Goal: Complete application form: Complete application form

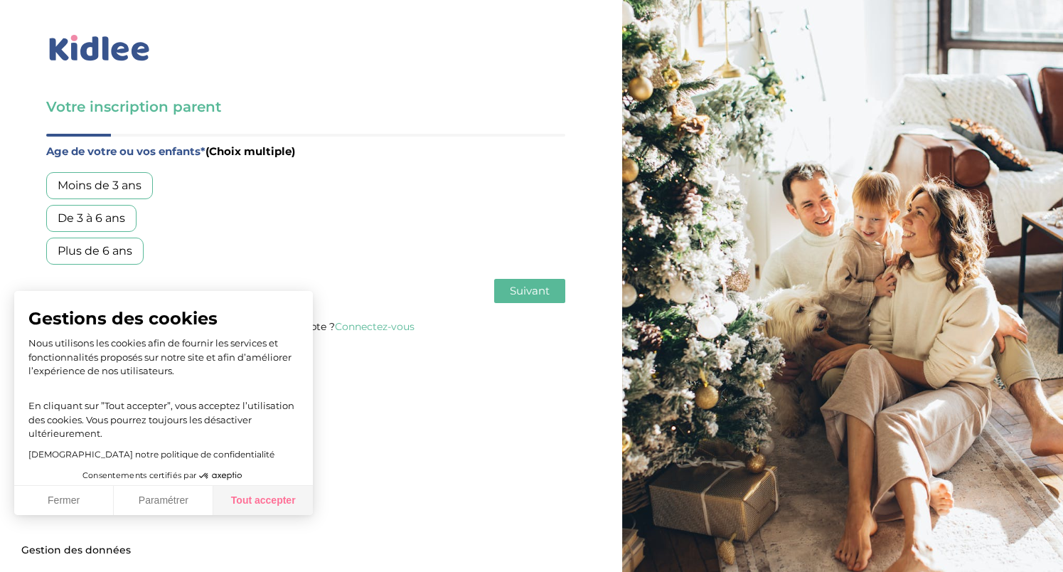
click at [260, 506] on button "Tout accepter" at bounding box center [263, 501] width 100 height 30
checkbox input "true"
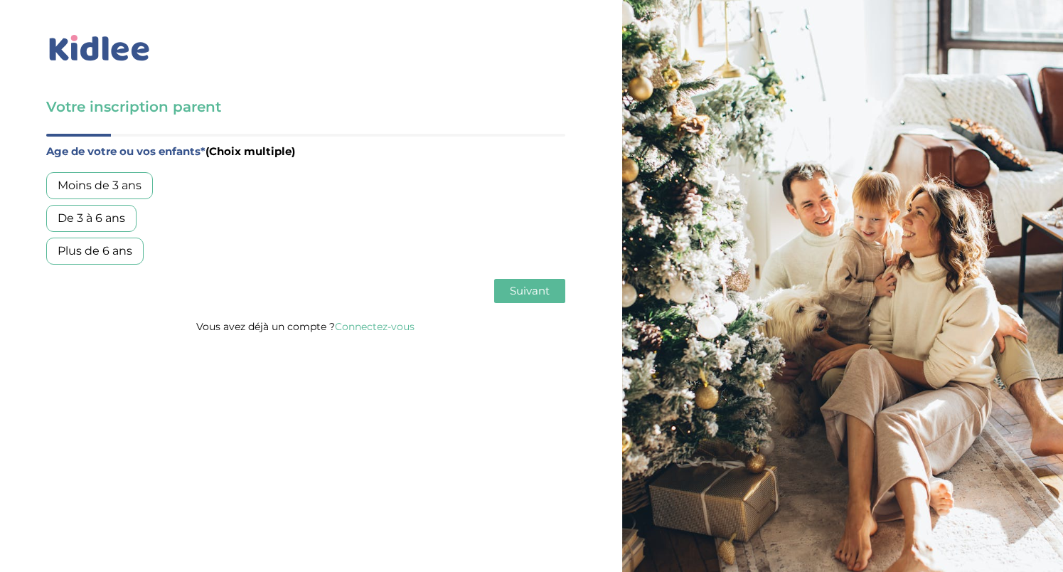
click at [112, 218] on div "De 3 à 6 ans" at bounding box center [91, 218] width 90 height 27
click at [143, 183] on div "Moins de 3 ans" at bounding box center [99, 185] width 107 height 27
click at [525, 289] on span "Suivant" at bounding box center [530, 291] width 40 height 14
click at [109, 184] on div "Garde régulière" at bounding box center [101, 185] width 111 height 27
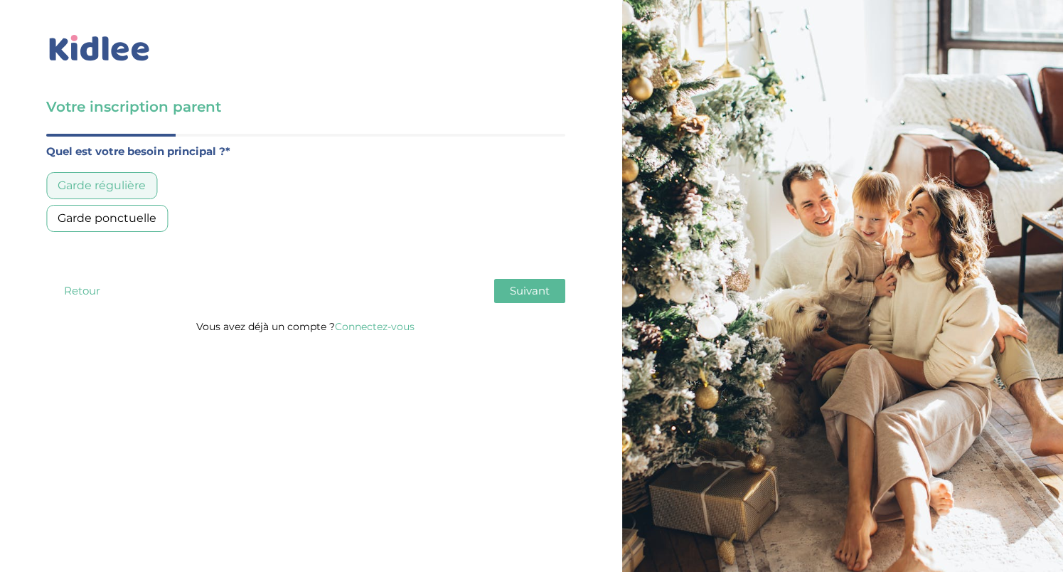
click at [547, 287] on span "Suivant" at bounding box center [530, 291] width 40 height 14
click at [163, 180] on div "Moins de 30h/mois" at bounding box center [111, 185] width 130 height 27
click at [557, 288] on button "Suivant" at bounding box center [529, 291] width 71 height 24
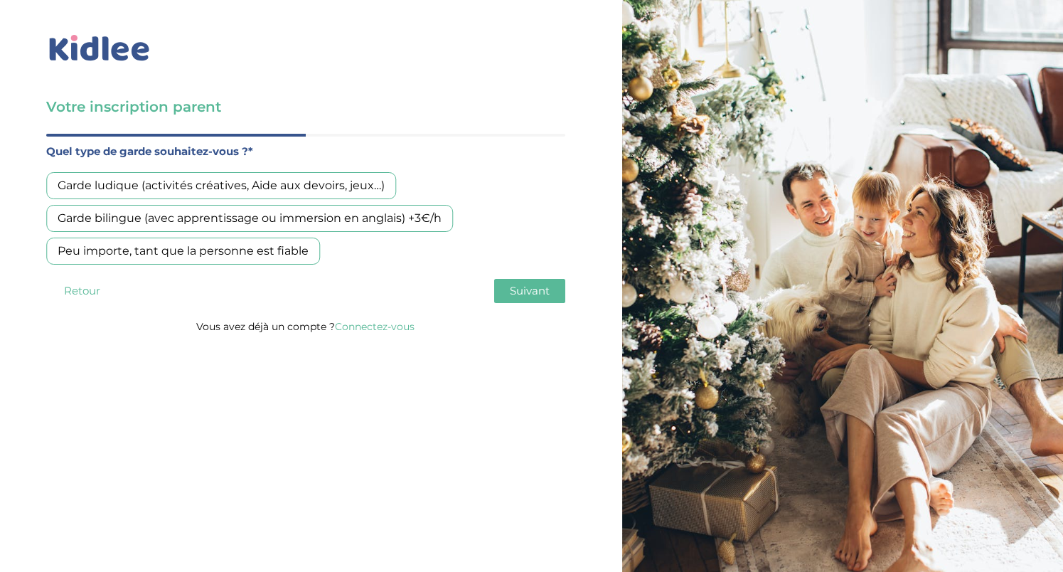
click at [287, 246] on div "Peu importe, tant que la personne est fiable" at bounding box center [183, 250] width 274 height 27
click at [526, 287] on span "Suivant" at bounding box center [530, 291] width 40 height 14
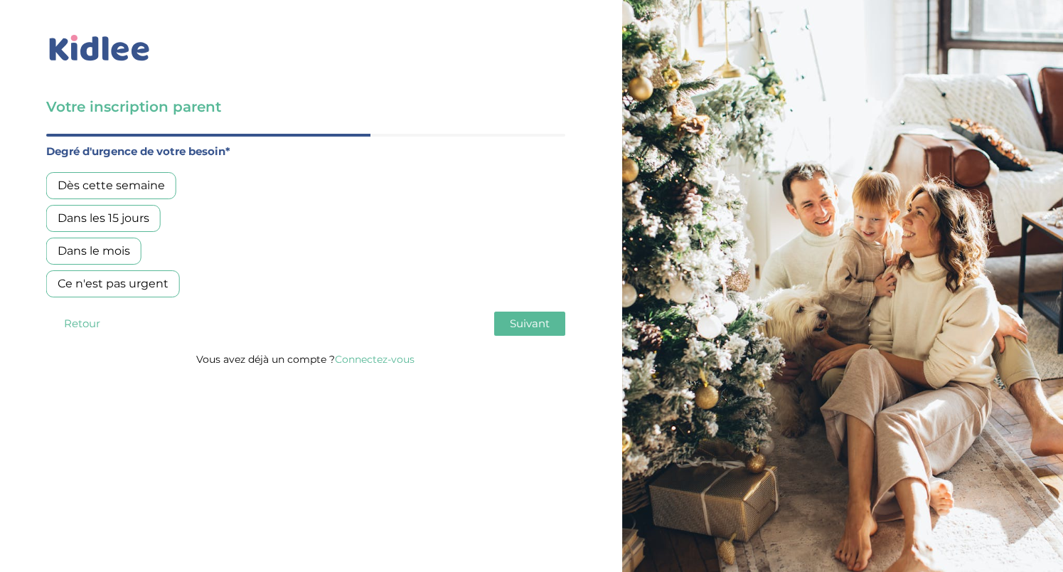
click at [131, 215] on div "Dans les 15 jours" at bounding box center [103, 218] width 114 height 27
click at [530, 321] on span "Suivant" at bounding box center [530, 323] width 40 height 14
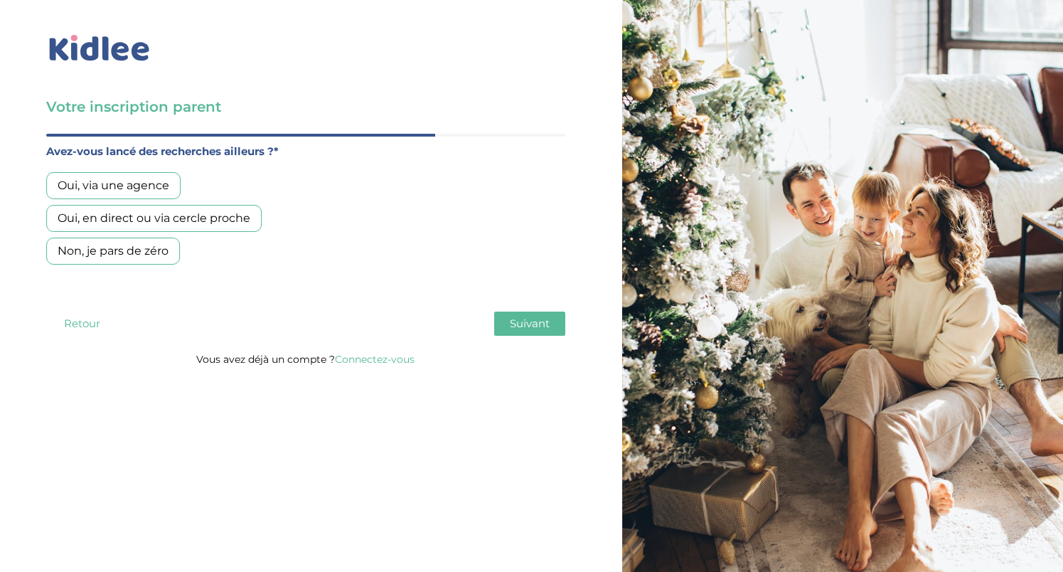
click at [219, 218] on div "Oui, en direct ou via cercle proche" at bounding box center [153, 218] width 215 height 27
click at [547, 319] on span "Suivant" at bounding box center [530, 323] width 40 height 14
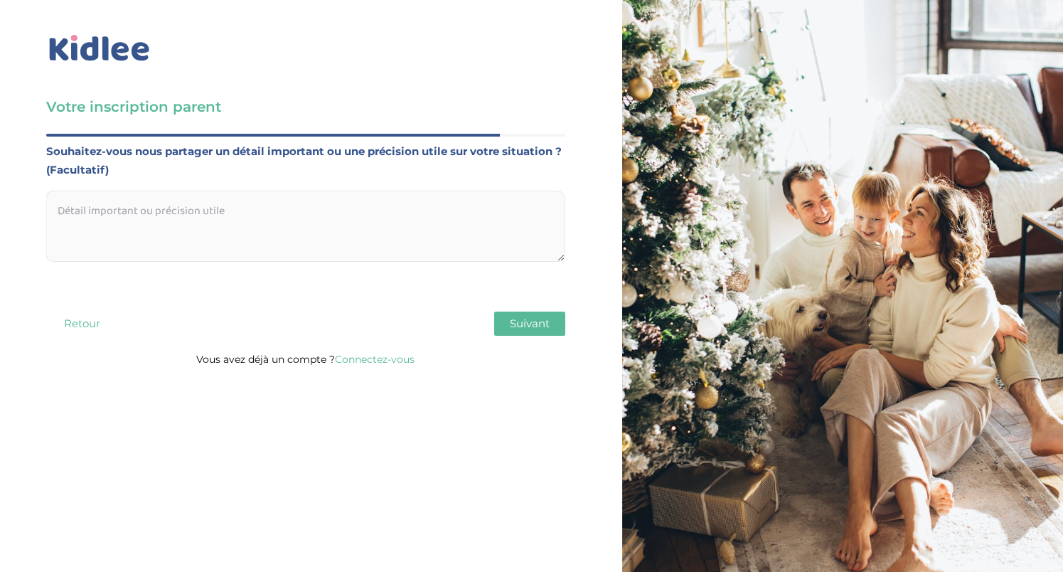
click at [369, 203] on textarea at bounding box center [305, 226] width 519 height 71
paste textarea "Bonjour, Nous cherchons une personne qui pourrait venir chercher notre fille de…"
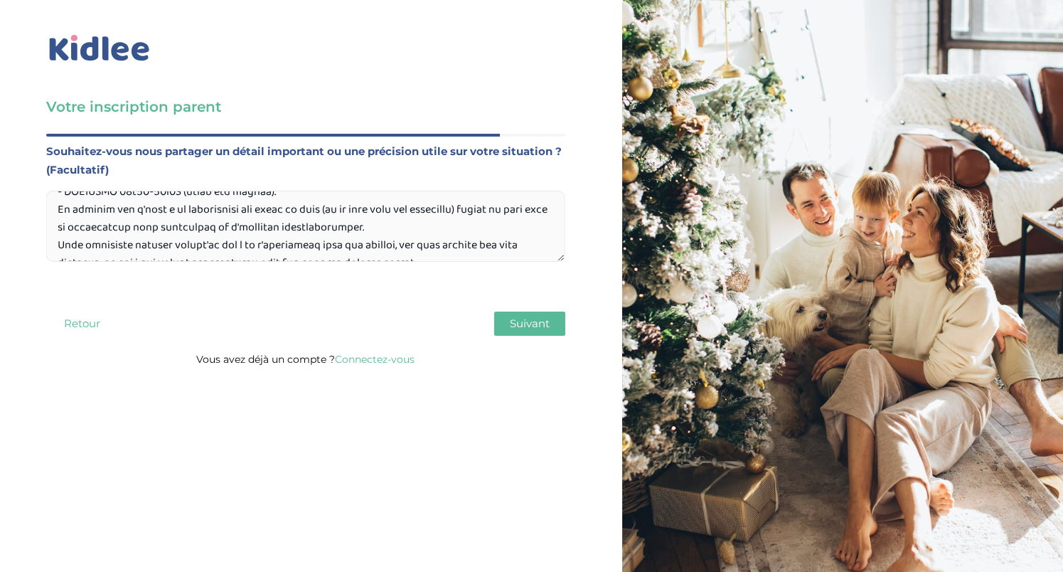
scroll to position [251, 0]
drag, startPoint x: 368, startPoint y: 231, endPoint x: 50, endPoint y: 210, distance: 319.2
click at [50, 210] on textarea at bounding box center [305, 226] width 519 height 71
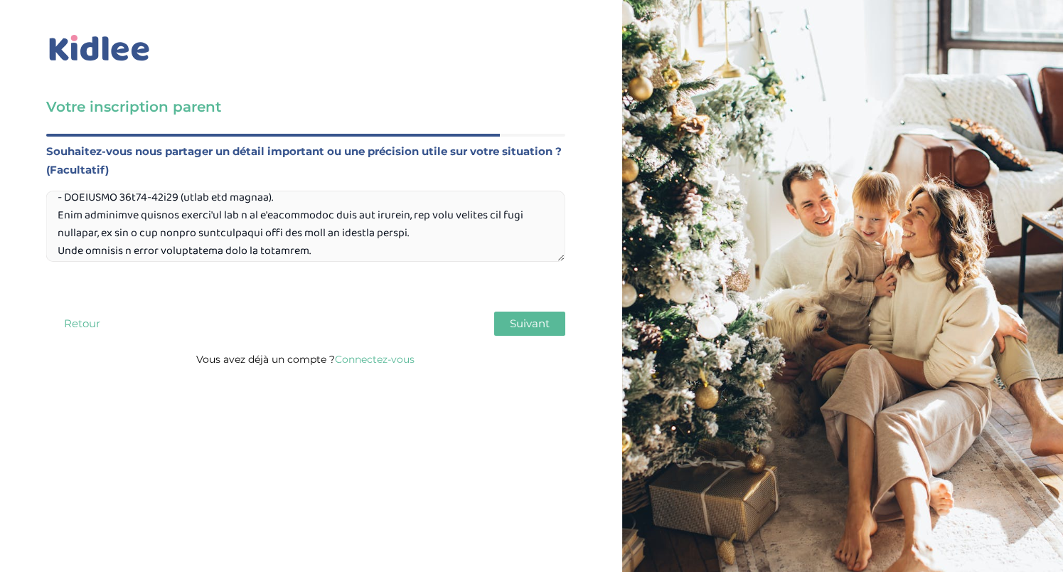
scroll to position [255, 0]
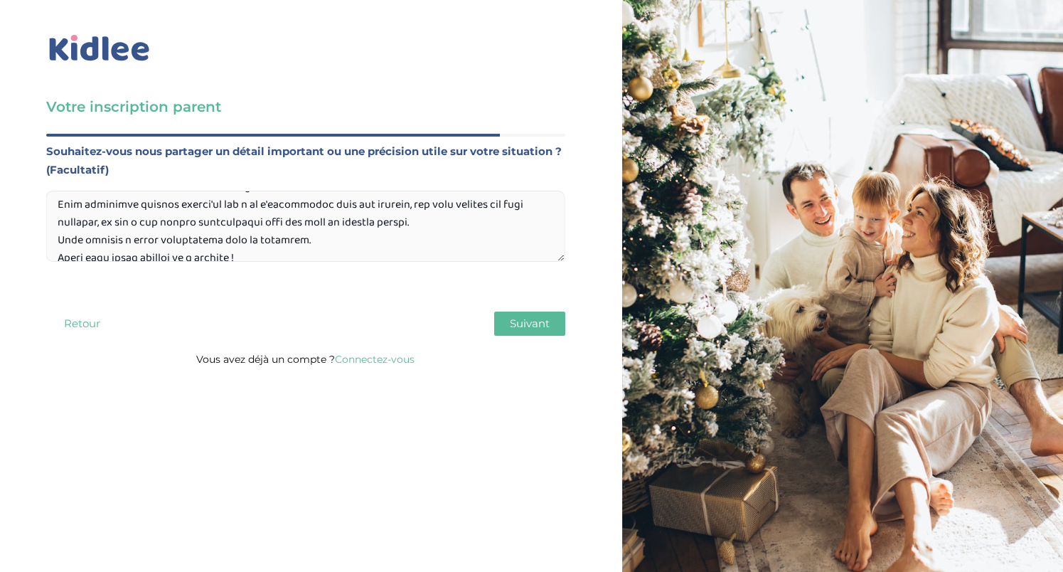
click at [444, 229] on textarea at bounding box center [305, 226] width 519 height 71
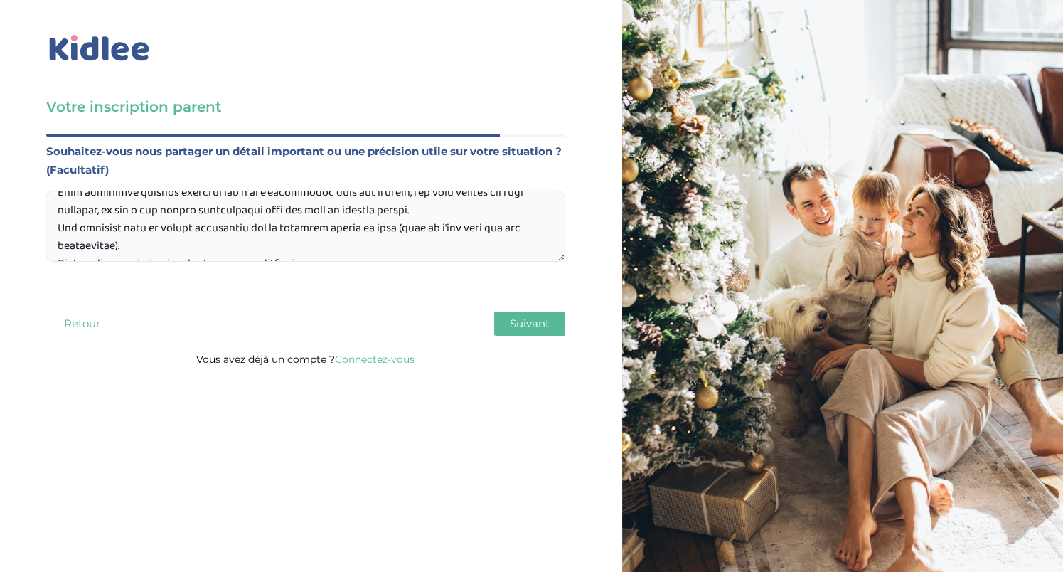
drag, startPoint x: 358, startPoint y: 233, endPoint x: 390, endPoint y: 232, distance: 31.3
click at [390, 232] on textarea at bounding box center [305, 226] width 519 height 71
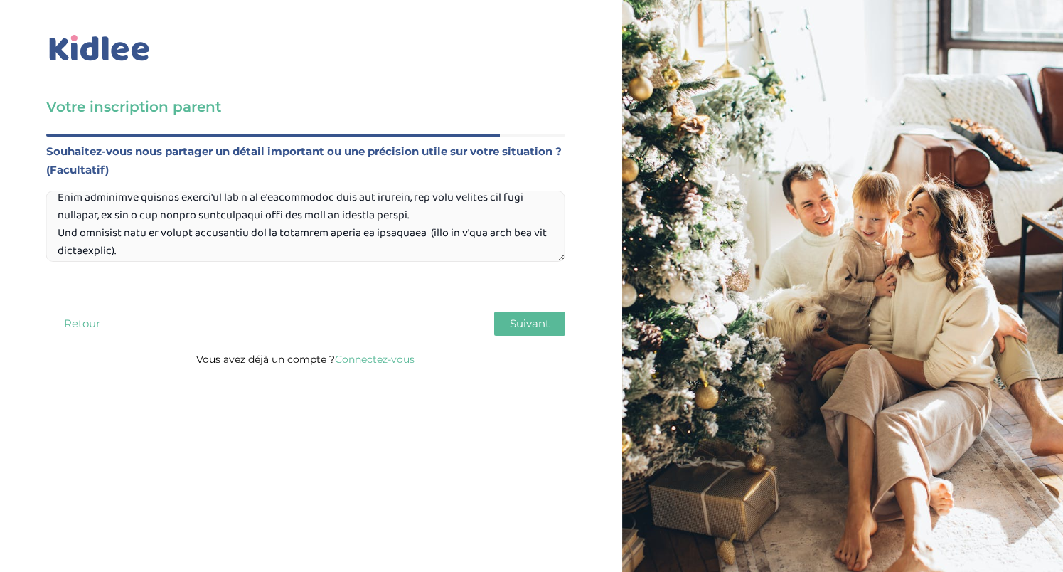
scroll to position [290, 0]
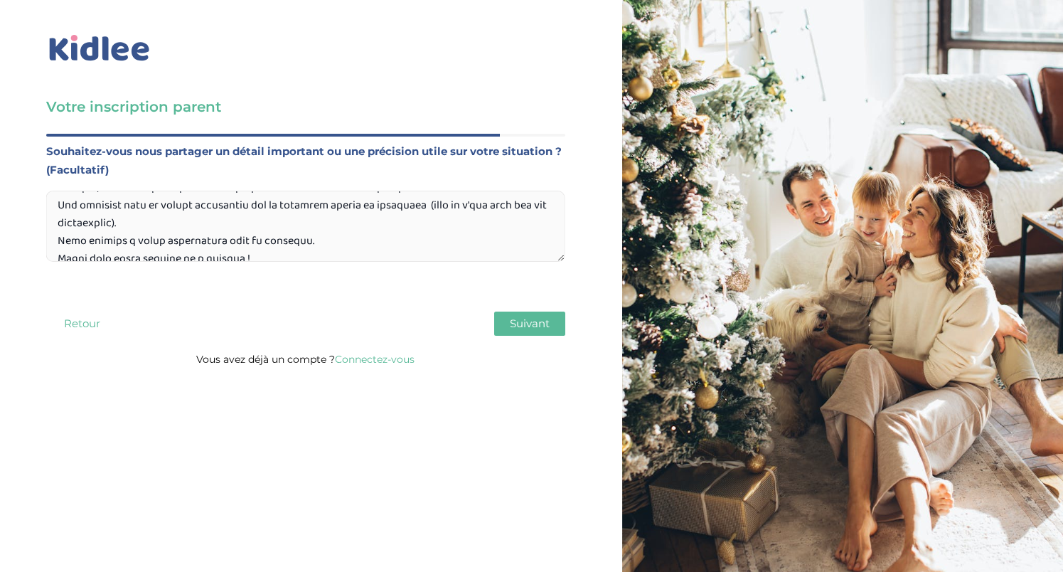
drag, startPoint x: 60, startPoint y: 210, endPoint x: 154, endPoint y: 210, distance: 93.9
click at [154, 210] on textarea at bounding box center [305, 226] width 519 height 71
click at [320, 223] on textarea at bounding box center [305, 226] width 519 height 71
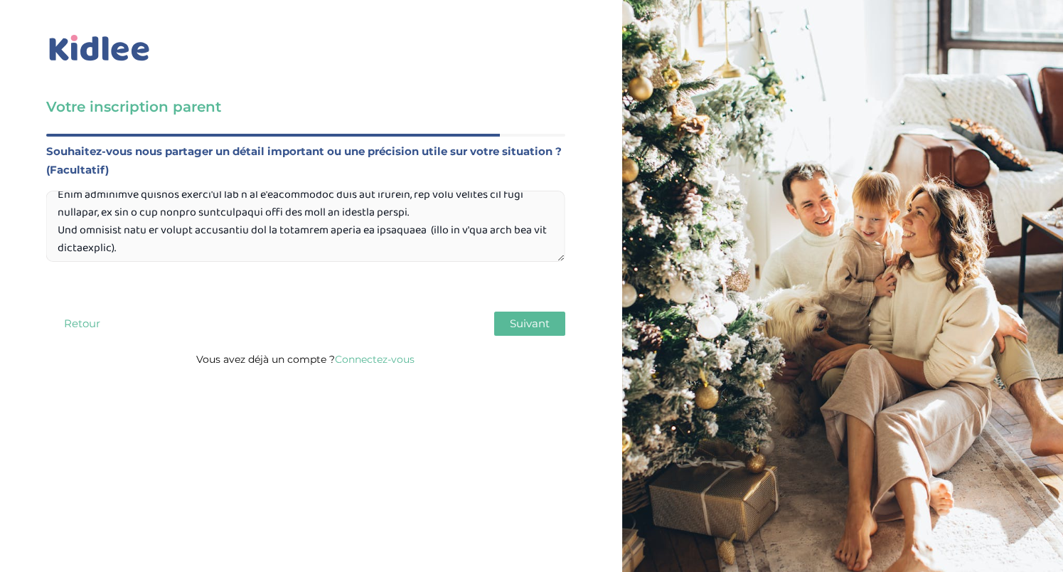
scroll to position [264, 0]
click at [505, 223] on textarea at bounding box center [305, 226] width 519 height 71
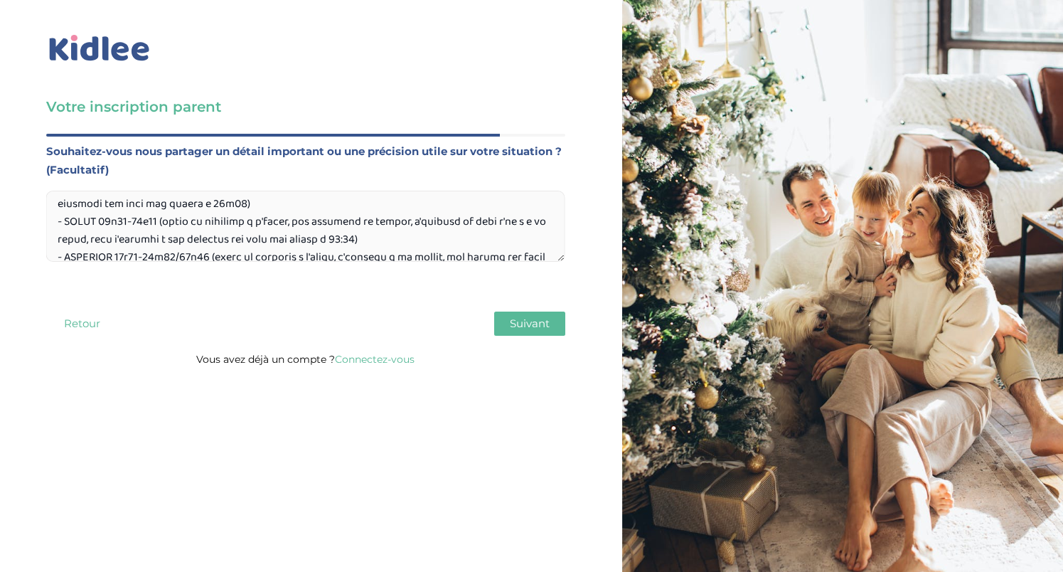
scroll to position [132, 0]
type textarea "Bonjour, Nous cherchons une personne qui pourrait venir chercher notre fille de…"
click at [540, 325] on span "Suivant" at bounding box center [530, 323] width 40 height 14
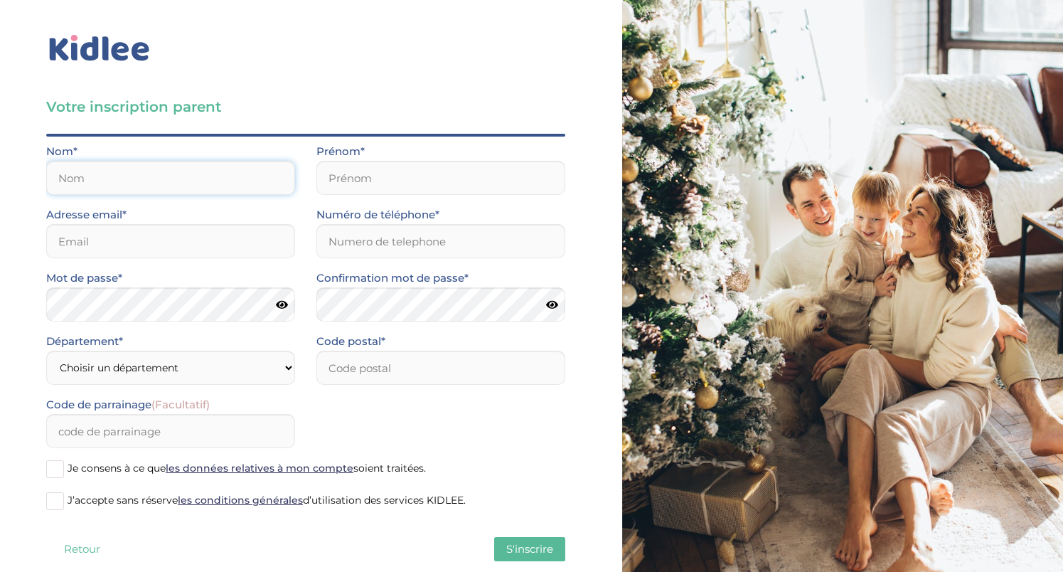
click at [105, 184] on input "text" at bounding box center [170, 178] width 249 height 34
type input "Cyrta"
type input "Joanna"
type input "joanna.cyrta@gmail.com"
type input "0769597635"
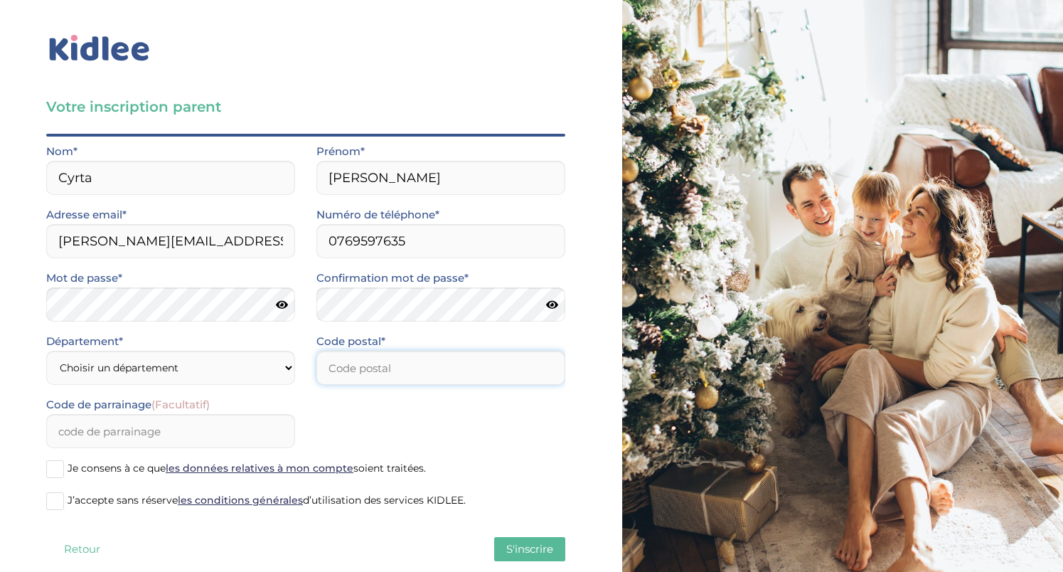
type input "75013"
click at [281, 304] on icon at bounding box center [282, 304] width 12 height 11
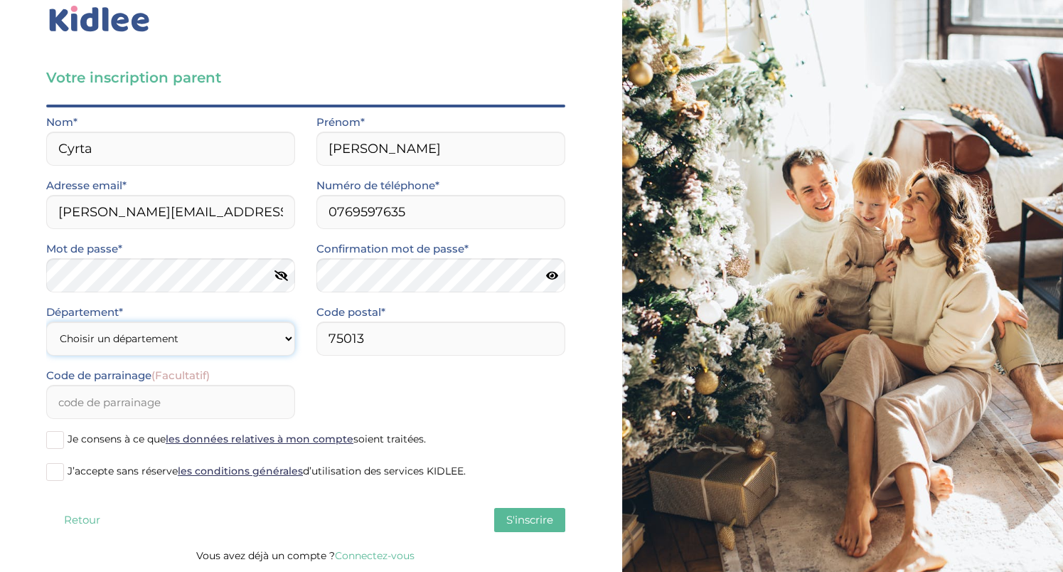
click at [237, 340] on select "Choisir un département Paris (75) Hauts-de-Seine (92) Yvelines (78) Val-de-Marn…" at bounding box center [170, 338] width 249 height 34
select select "75"
click at [379, 395] on div "Code de parrainage (Facultatif)" at bounding box center [306, 397] width 540 height 63
click at [545, 523] on span "S'inscrire" at bounding box center [529, 520] width 47 height 14
click at [162, 471] on span "J’accepte sans réserve les conditions générales d’utilisation des services KIDL…" at bounding box center [267, 470] width 398 height 13
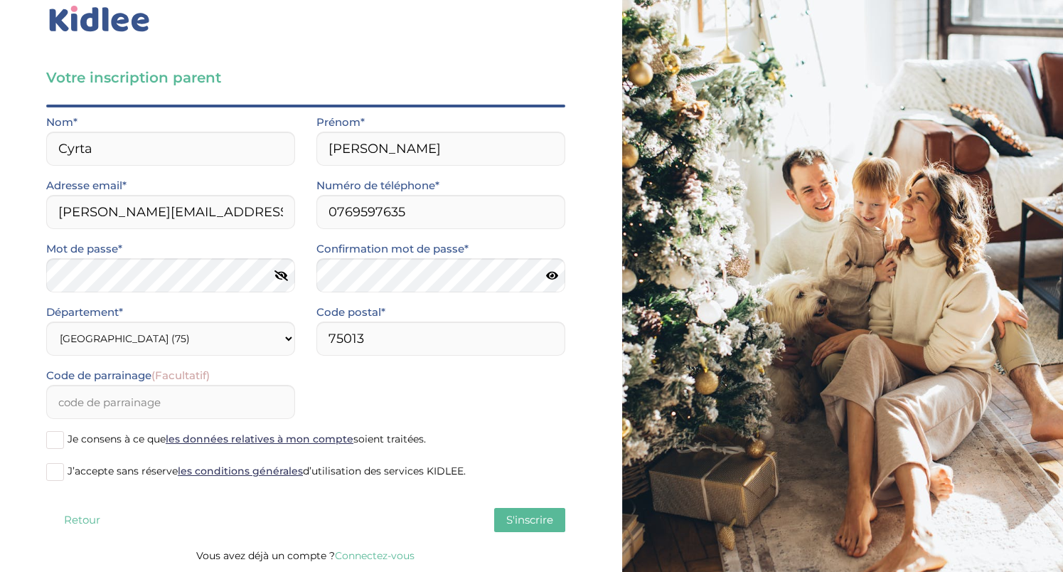
click at [0, 0] on input "J’accepte sans réserve les conditions générales d’utilisation des services KIDL…" at bounding box center [0, 0] width 0 height 0
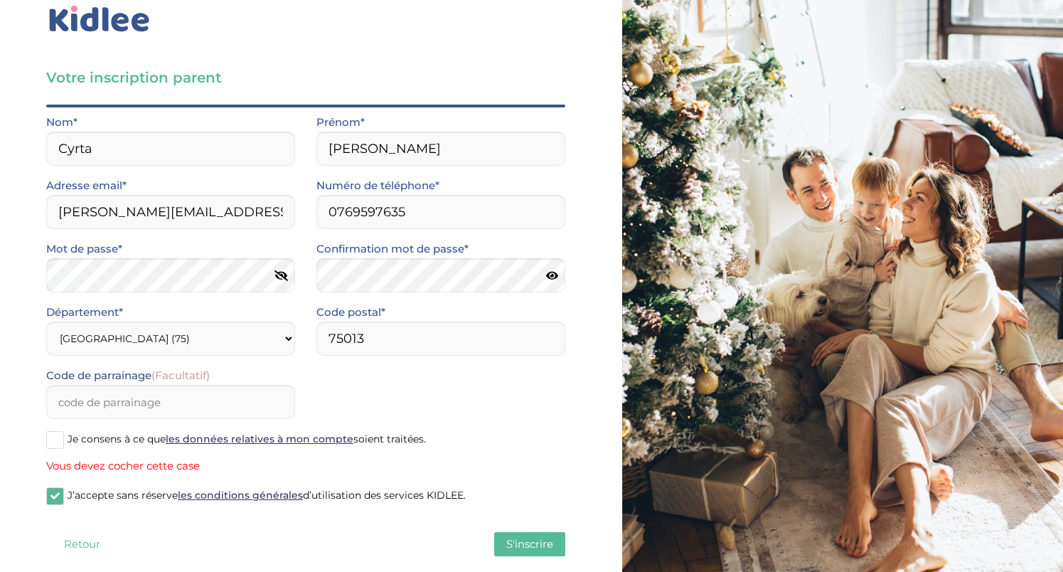
click at [60, 437] on span at bounding box center [55, 440] width 18 height 18
click at [0, 0] on input "Je consens à ce que les données relatives à mon compte soient traitées." at bounding box center [0, 0] width 0 height 0
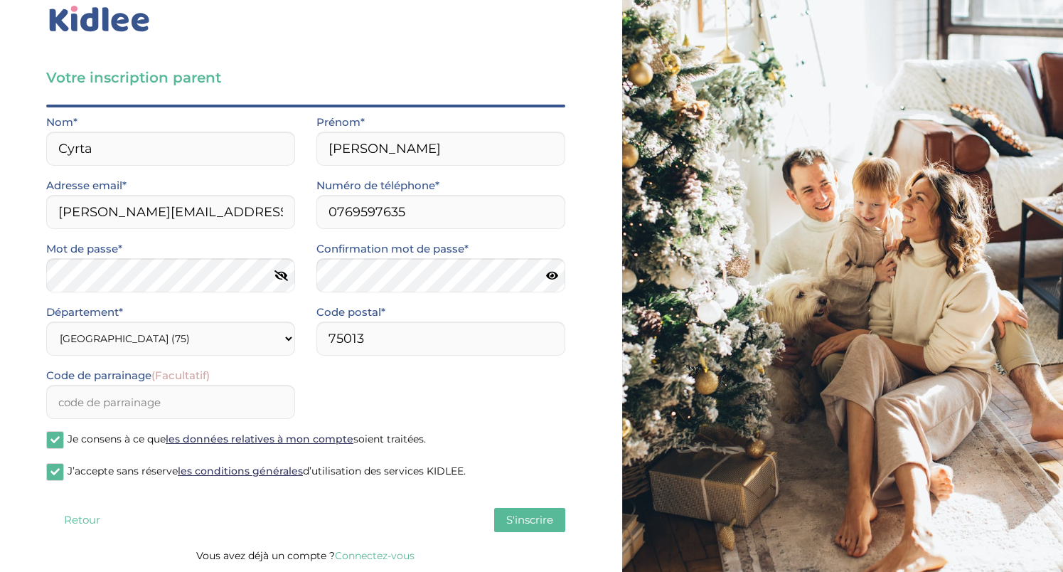
click at [528, 515] on span "S'inscrire" at bounding box center [529, 520] width 47 height 14
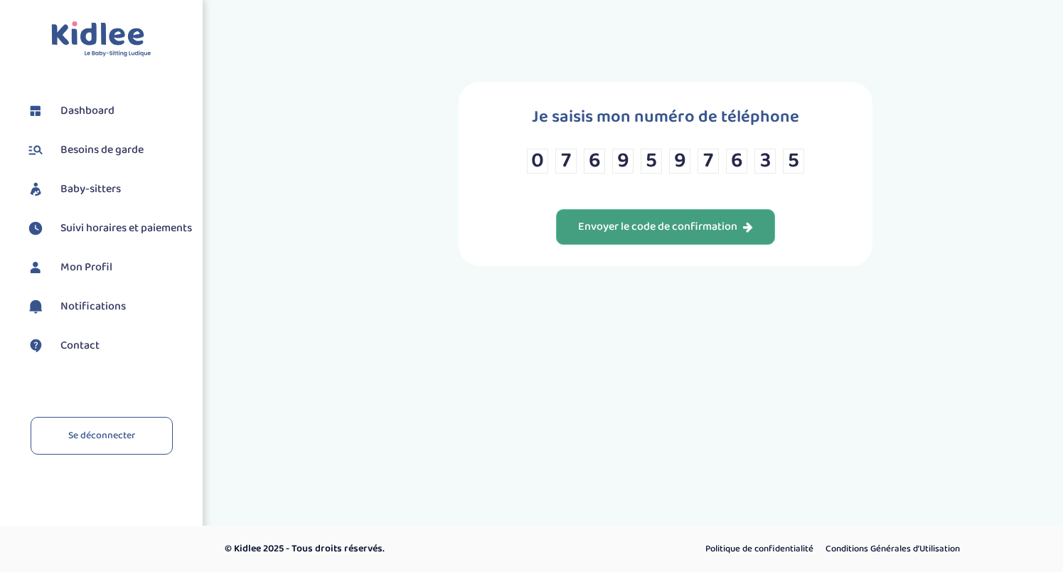
click at [685, 229] on div "Envoyer le code de confirmation" at bounding box center [665, 227] width 175 height 16
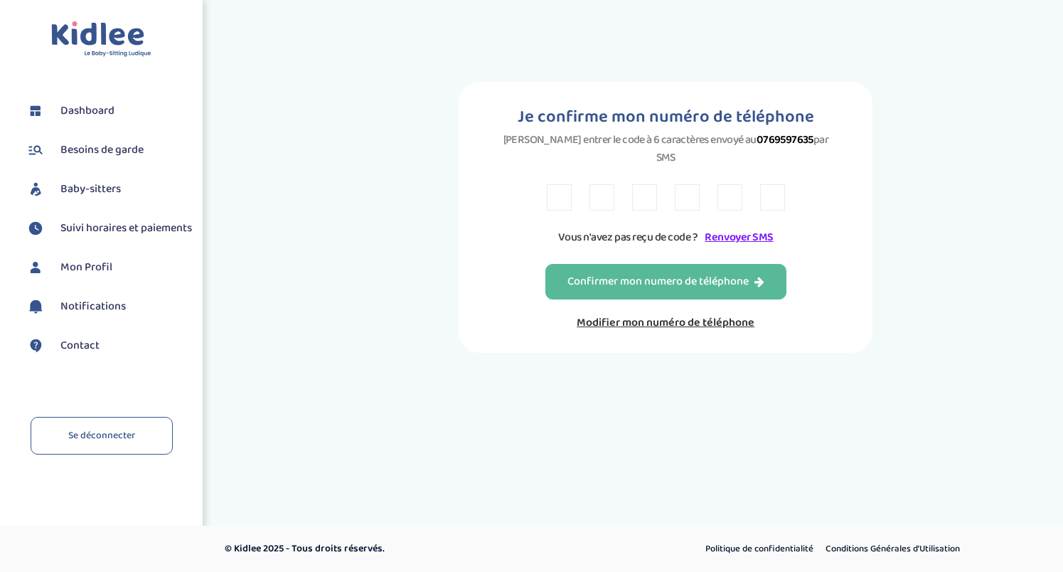
click at [557, 184] on input "text" at bounding box center [559, 197] width 25 height 26
type input "2"
type input "C"
type input "9"
type input "R"
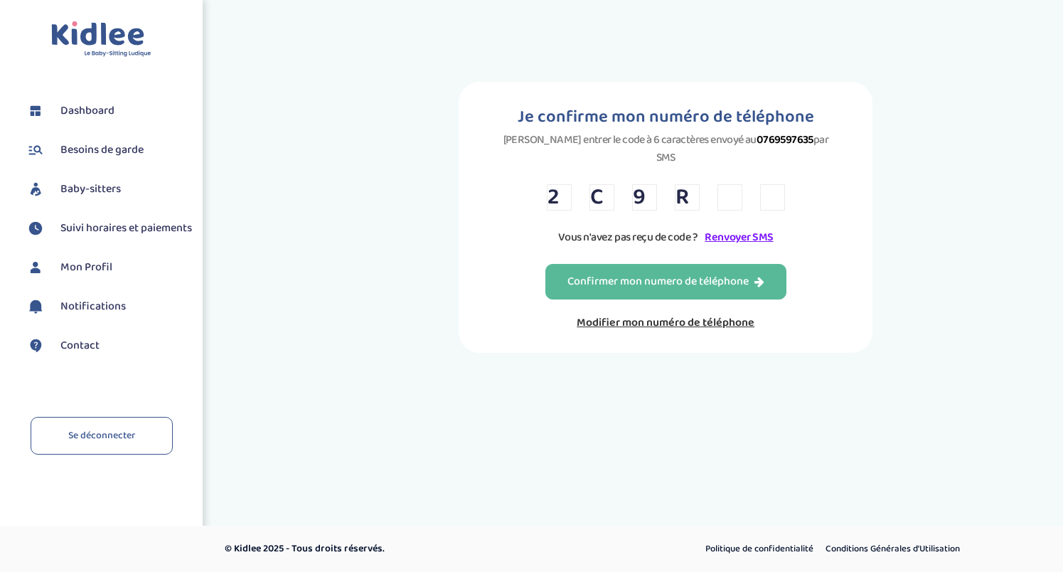
type input "6"
type input "E"
click at [656, 274] on div "Confirmer mon numero de téléphone" at bounding box center [665, 282] width 197 height 16
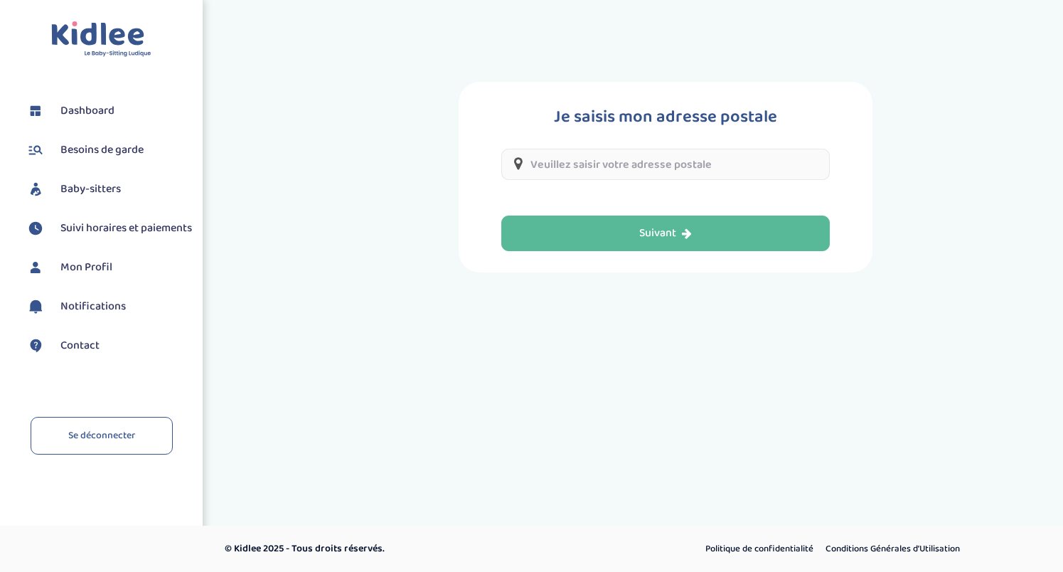
click at [678, 168] on input "text" at bounding box center [665, 164] width 328 height 31
type input "&"
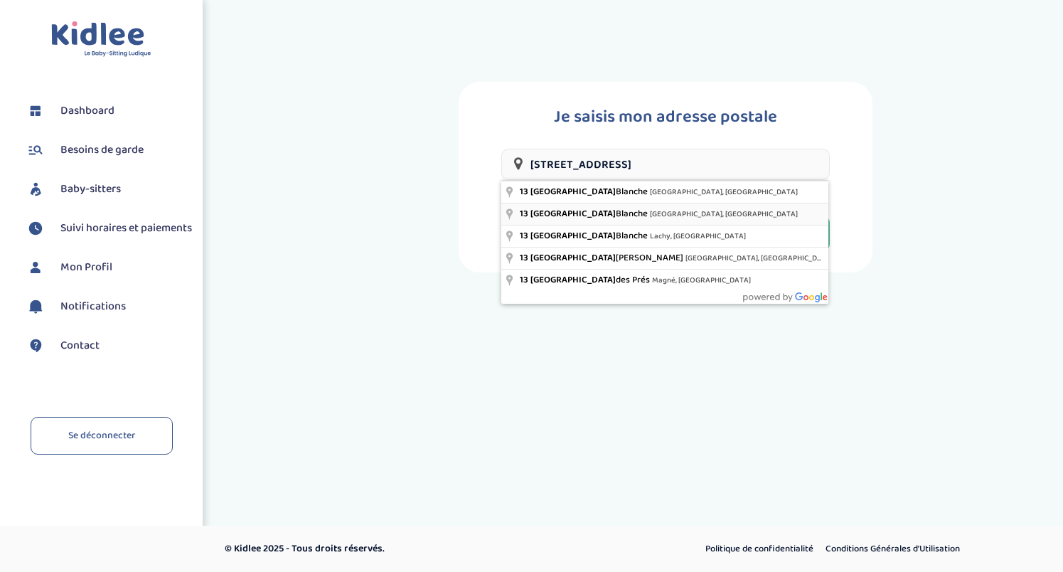
type input "[STREET_ADDRESS]"
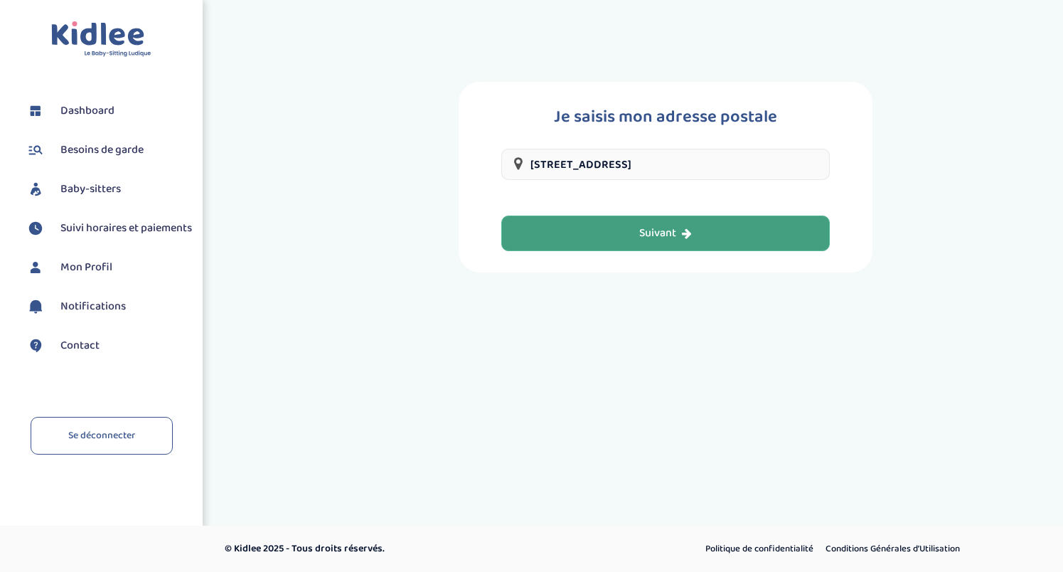
click at [680, 238] on div "Suivant" at bounding box center [665, 233] width 53 height 16
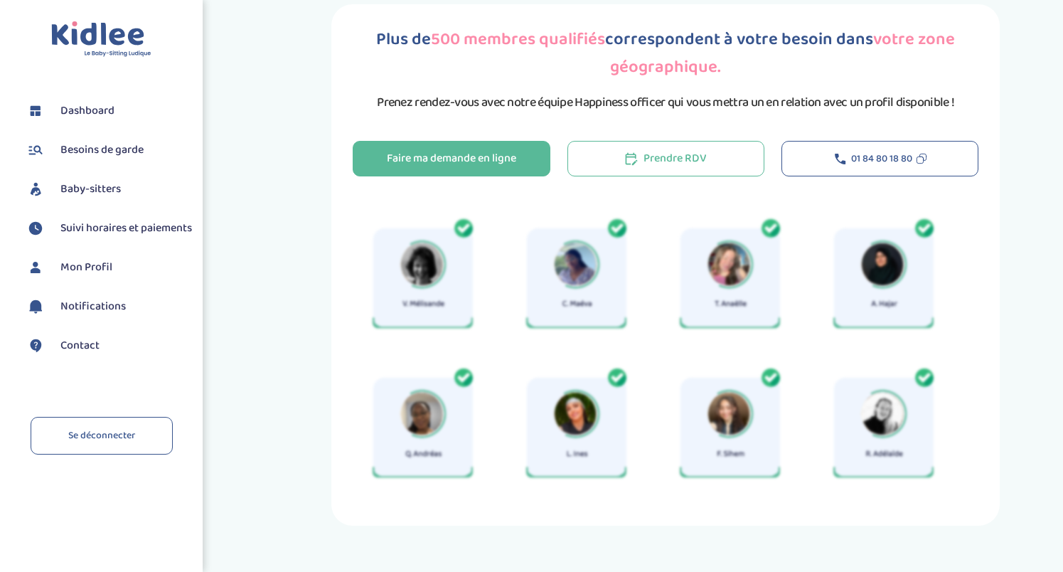
scroll to position [30, 0]
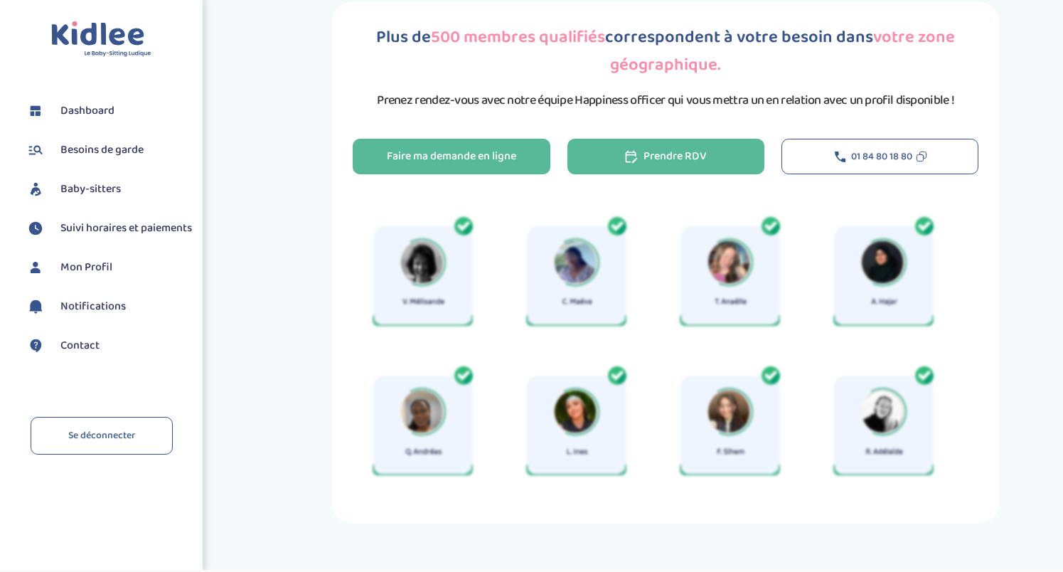
click at [705, 144] on button "Prendre RDV" at bounding box center [665, 157] width 197 height 36
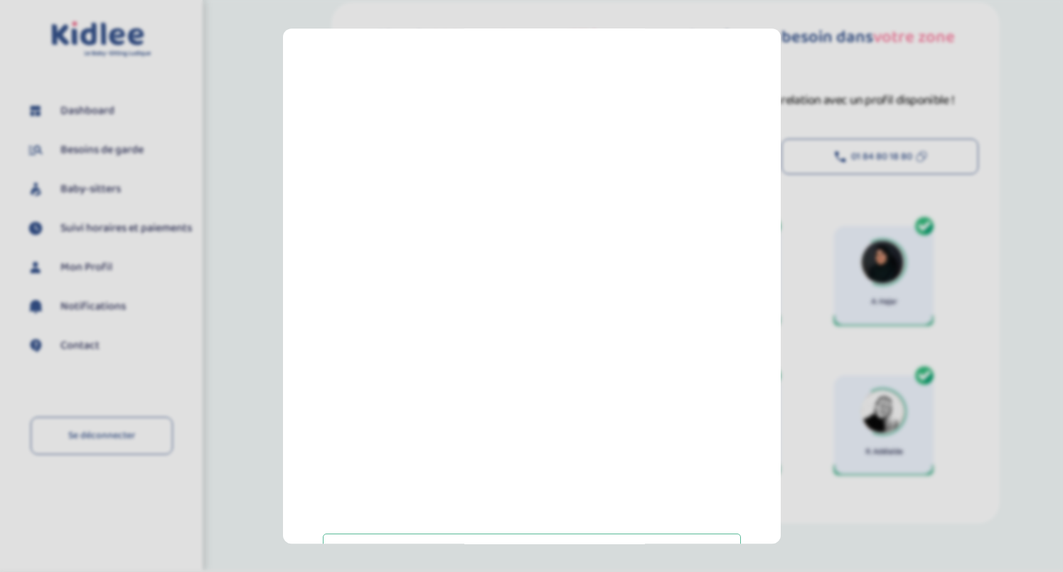
scroll to position [120, 0]
